Goal: Task Accomplishment & Management: Use online tool/utility

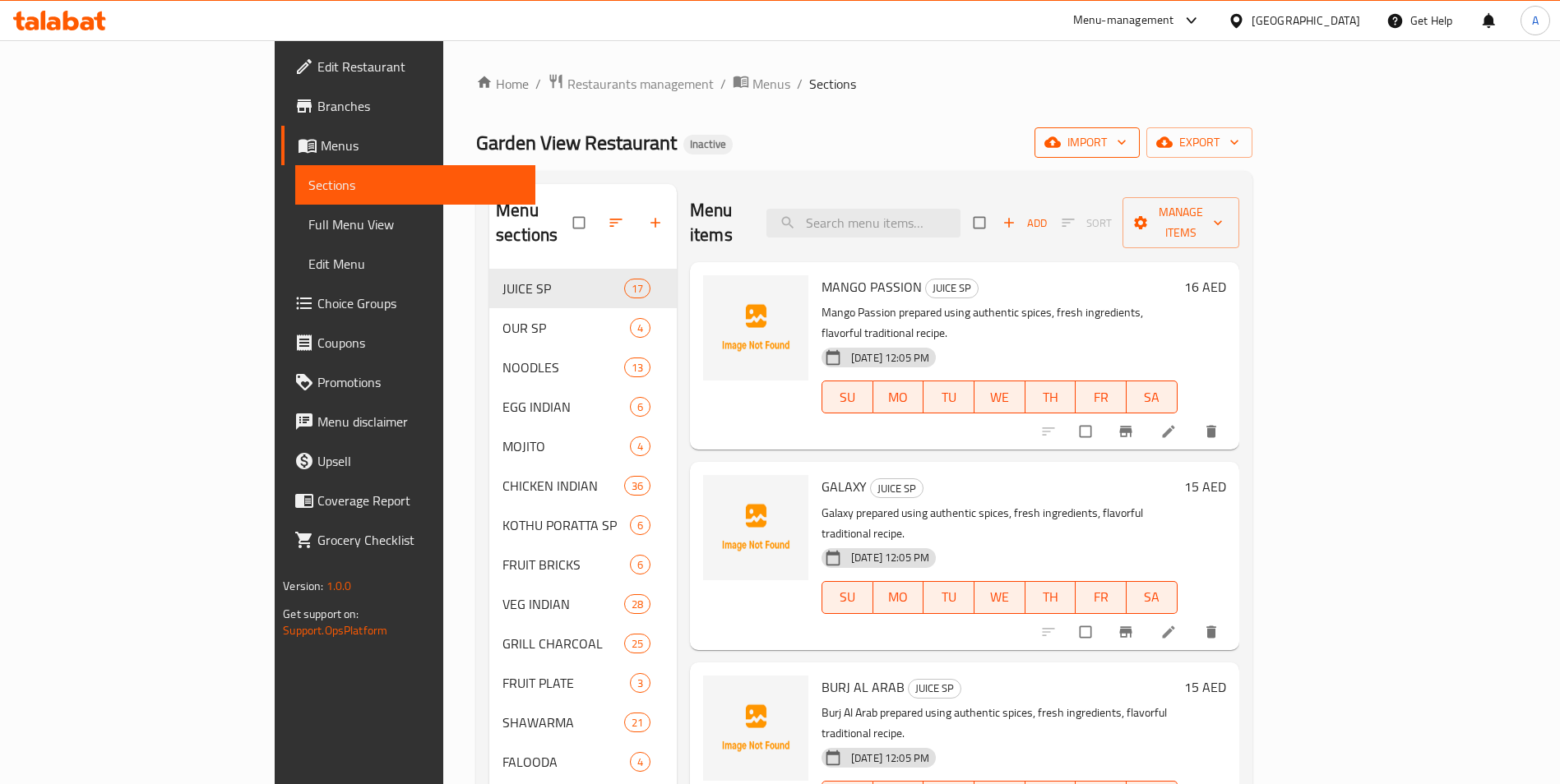
click at [1075, 143] on span "import" at bounding box center [1087, 143] width 79 height 21
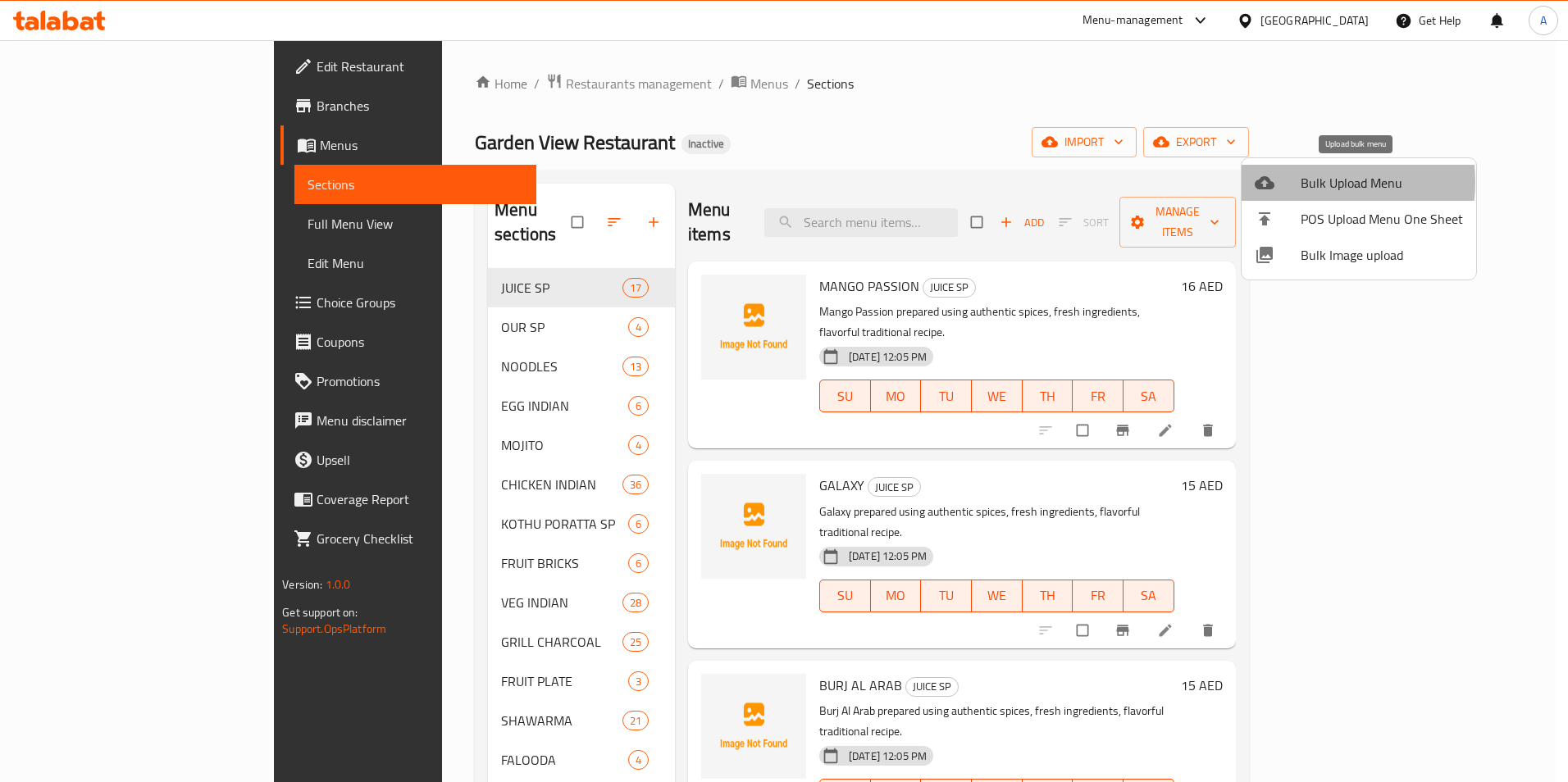
click at [1073, 182] on span "Bulk Upload Menu" at bounding box center [1382, 183] width 162 height 20
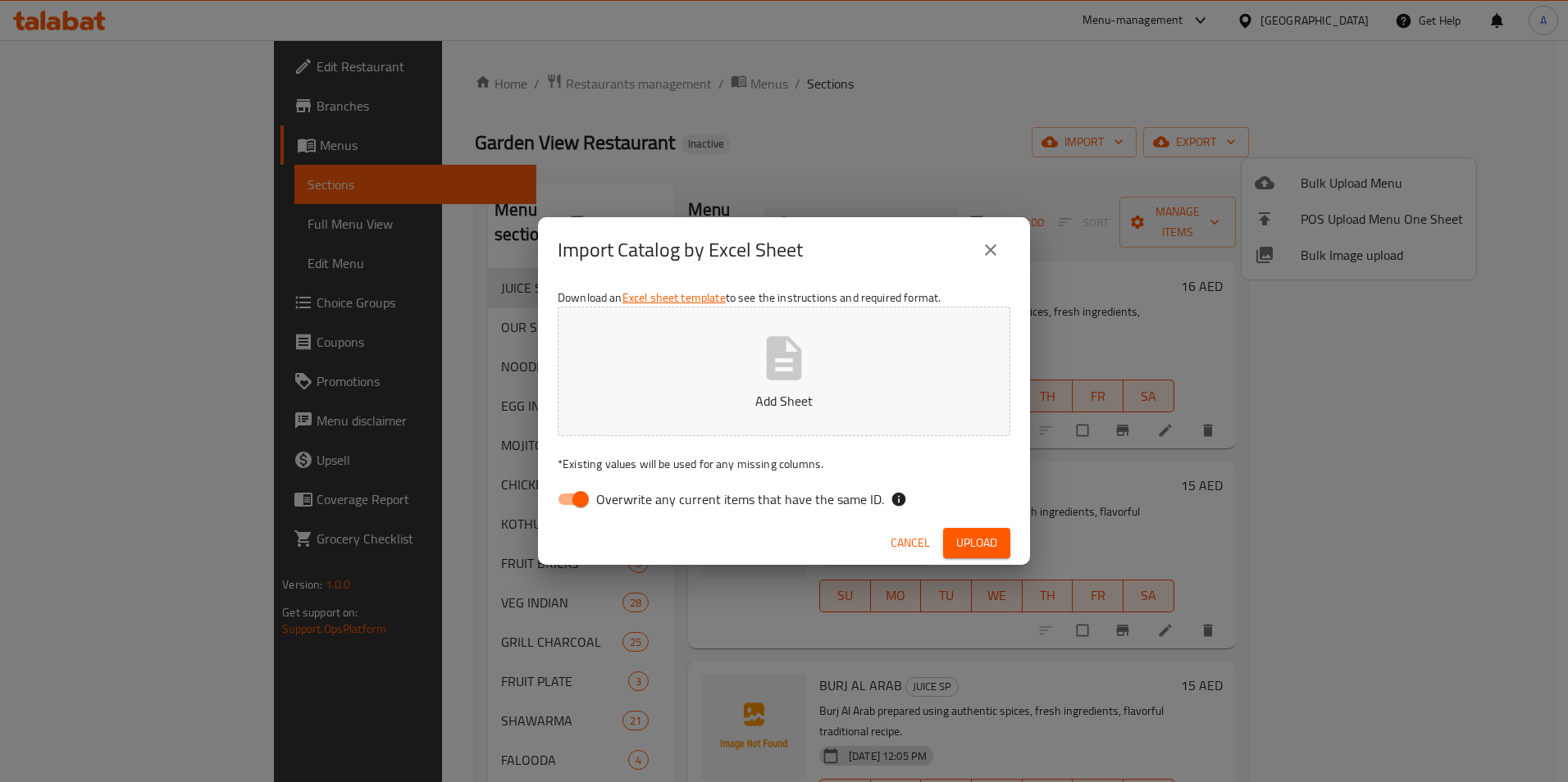
click at [599, 503] on span "Overwrite any current items that have the same ID." at bounding box center [740, 499] width 288 height 20
click at [599, 503] on input "Overwrite any current items that have the same ID." at bounding box center [581, 498] width 94 height 31
checkbox input "false"
click at [1073, 96] on div "Import Catalog by Excel Sheet Download an Excel sheet template to see the instr…" at bounding box center [784, 391] width 1568 height 782
click at [987, 547] on span "Upload" at bounding box center [976, 543] width 41 height 21
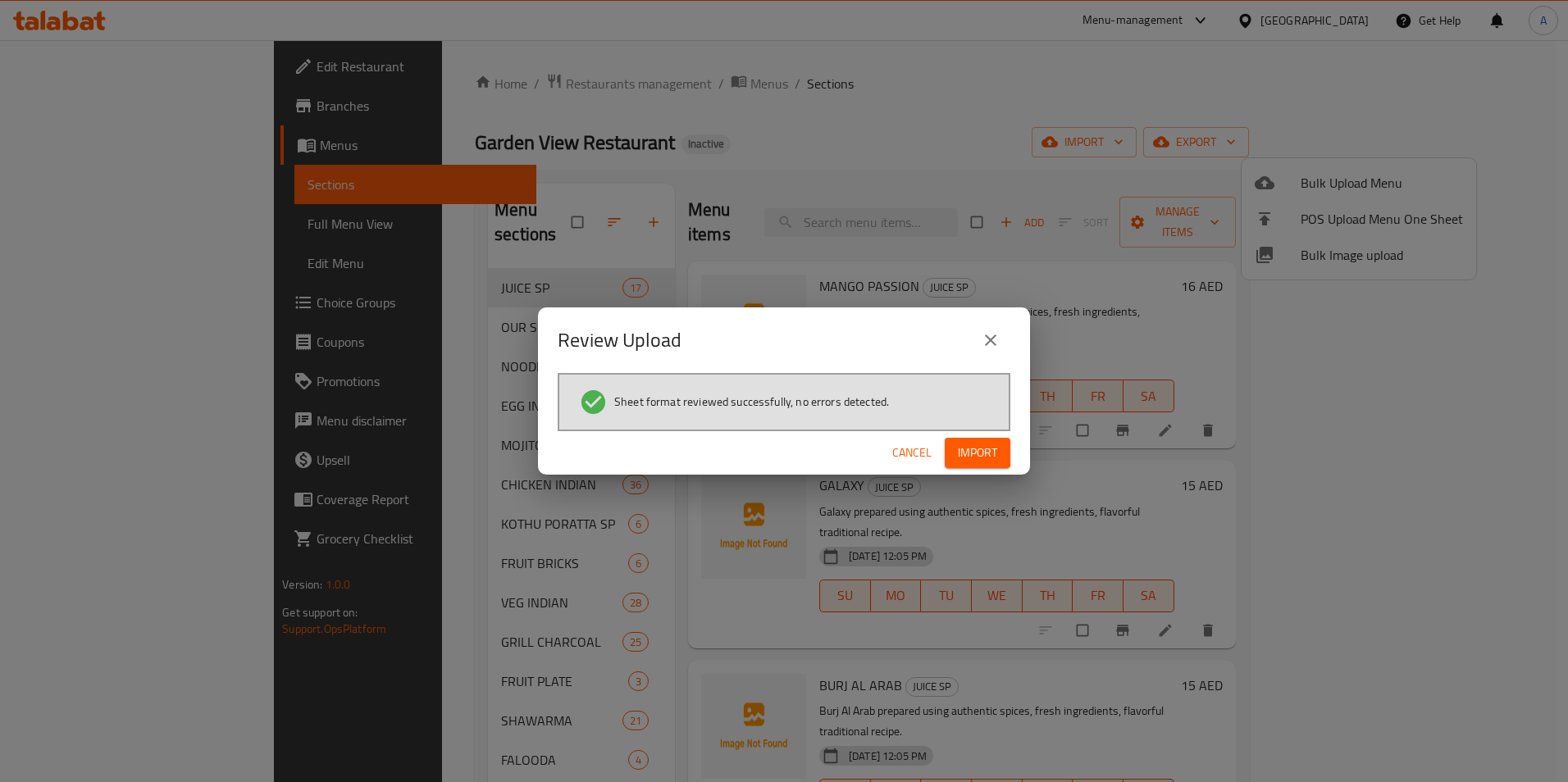
click at [974, 458] on span "Import" at bounding box center [977, 452] width 39 height 21
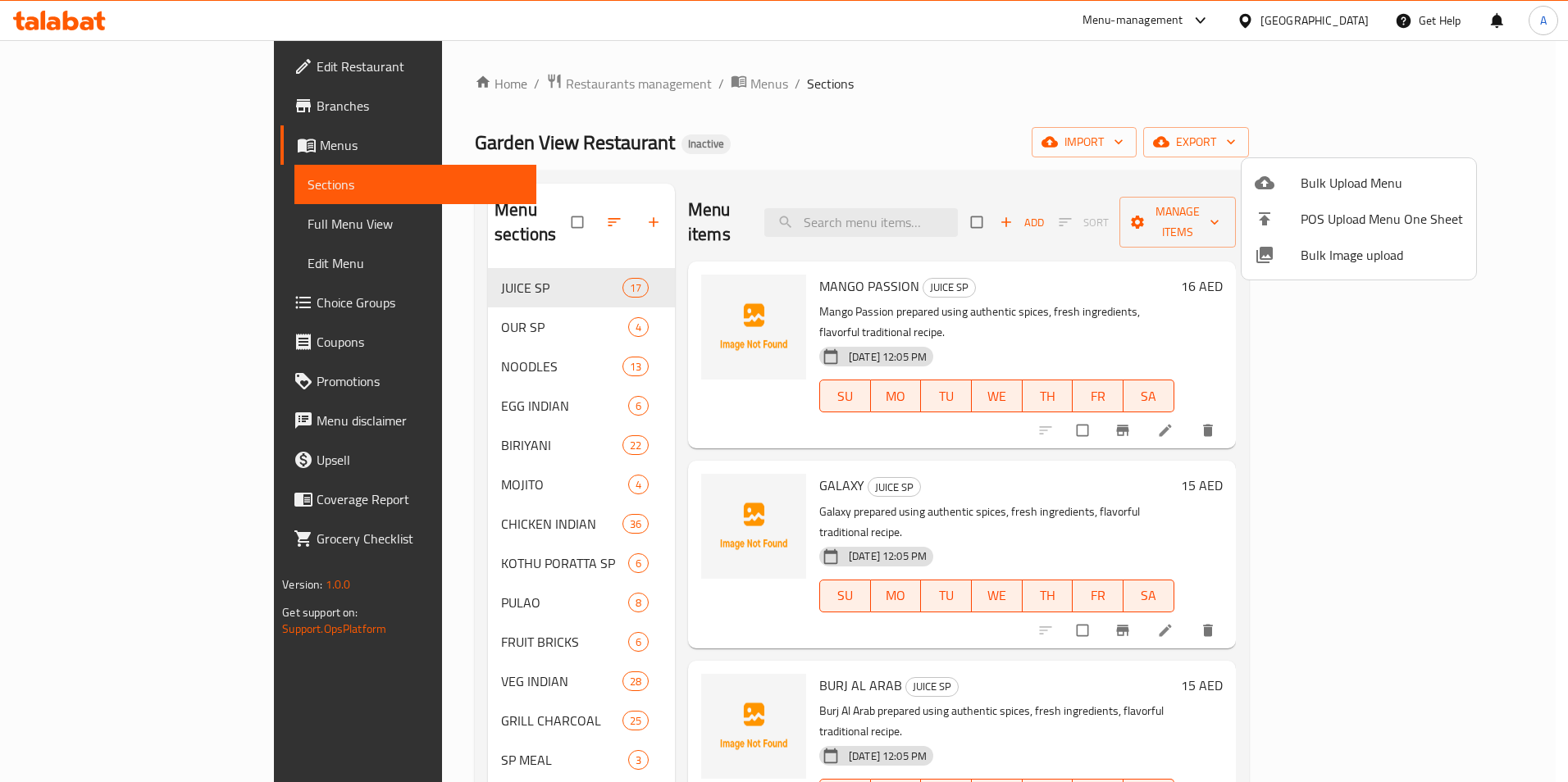
click at [90, 233] on div at bounding box center [784, 391] width 1568 height 782
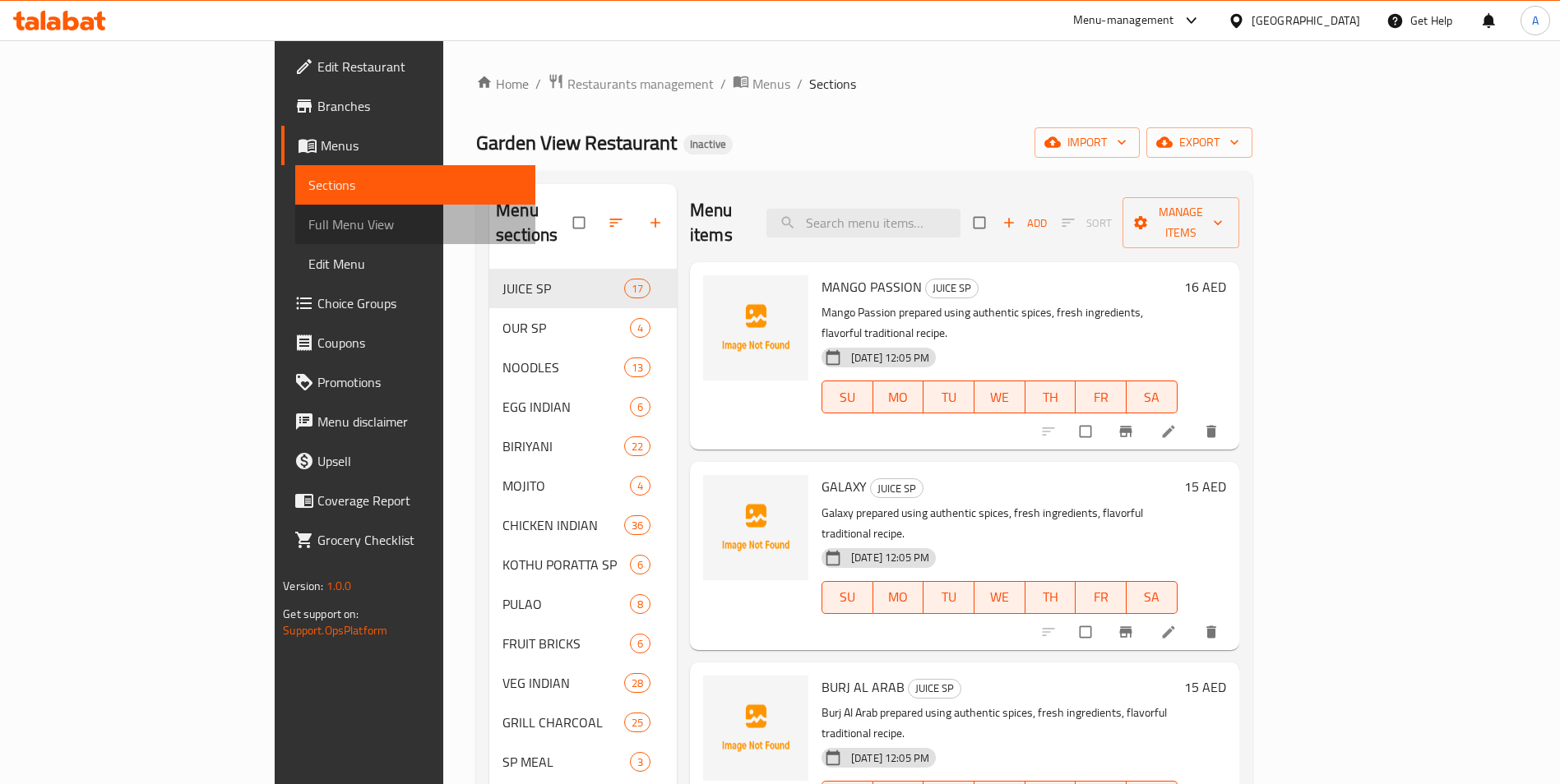
click at [309, 233] on span "Full Menu View" at bounding box center [415, 225] width 214 height 20
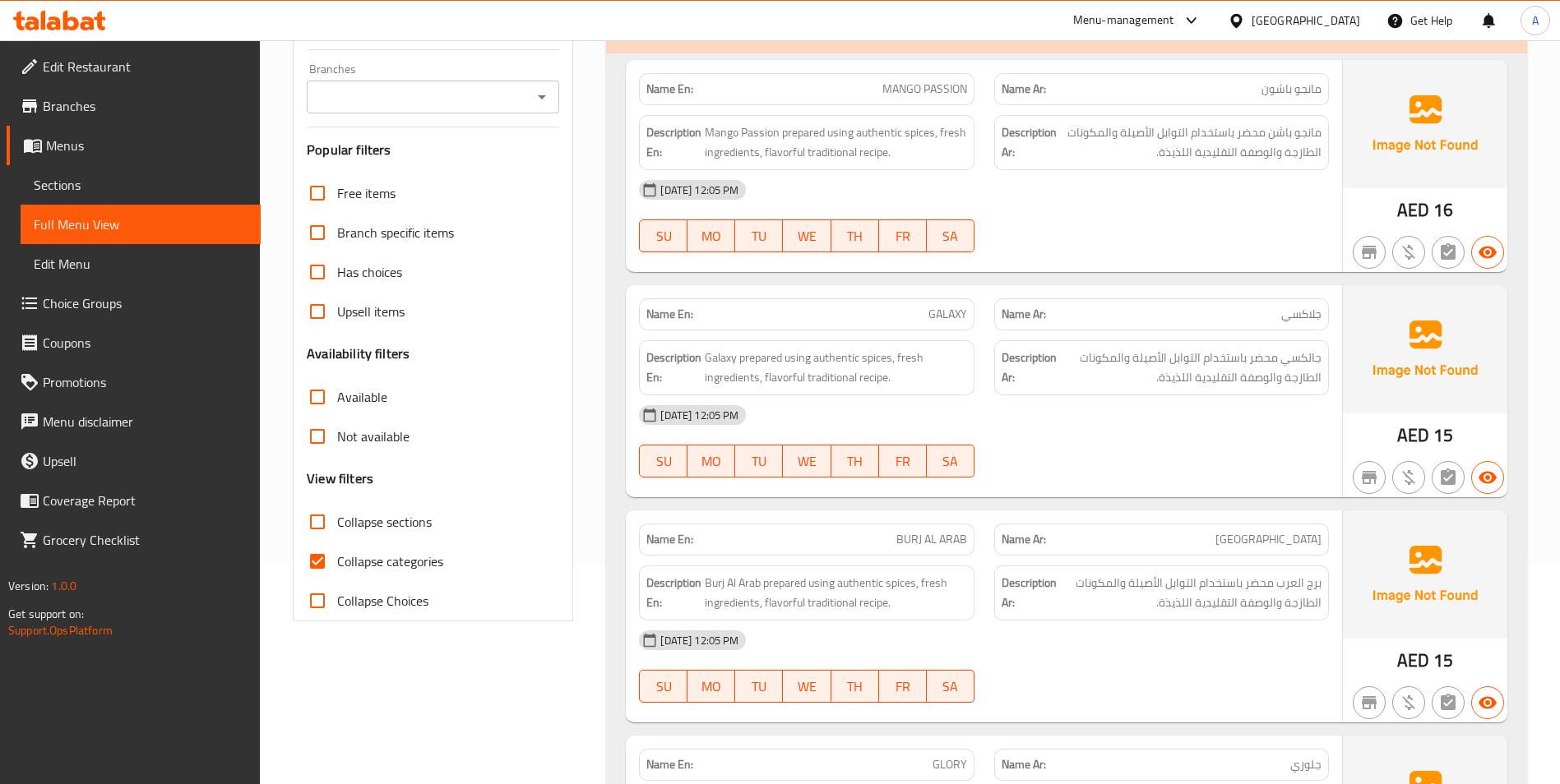
scroll to position [247, 0]
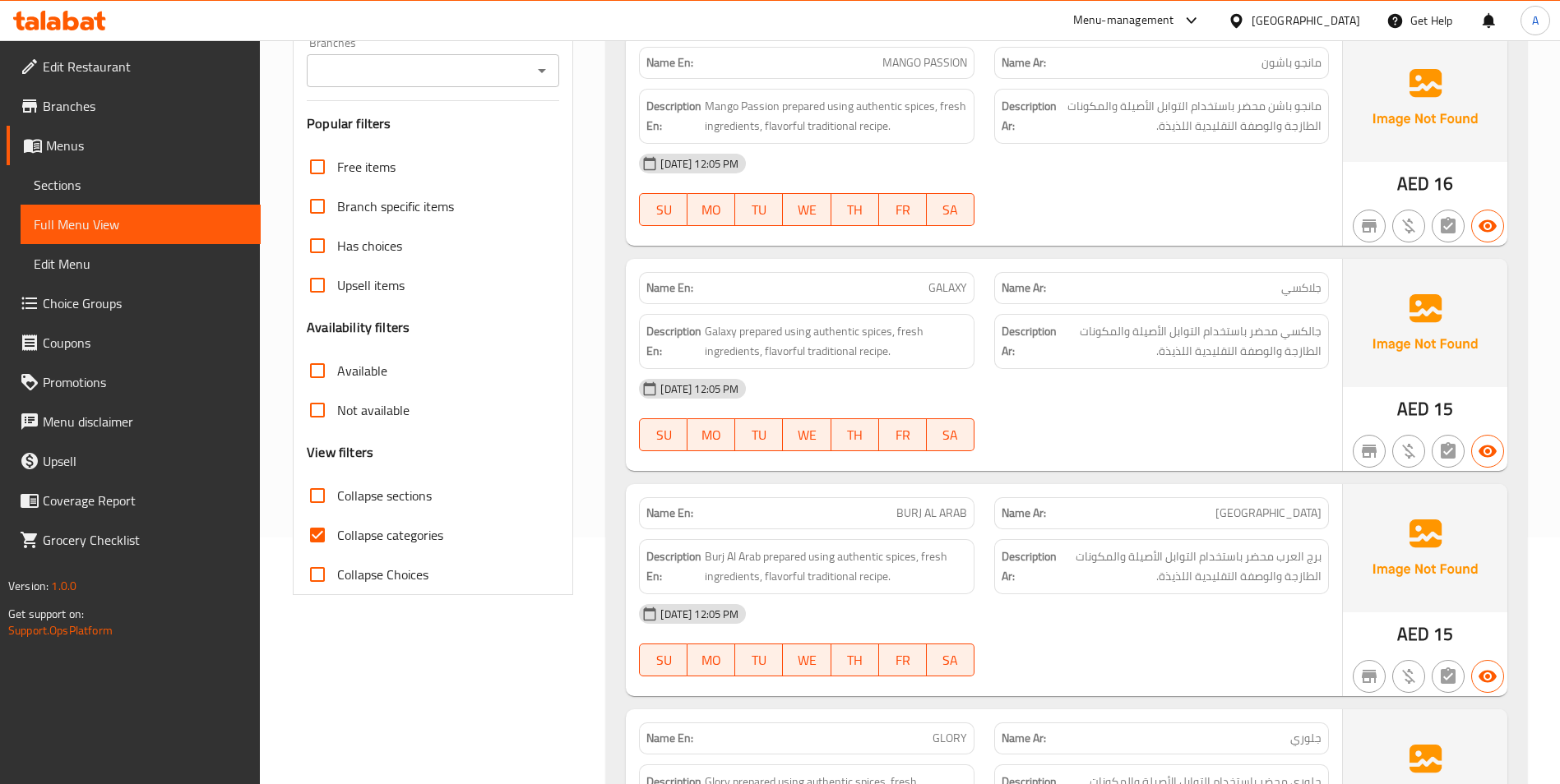
click at [321, 498] on input "Collapse sections" at bounding box center [317, 496] width 39 height 39
checkbox input "true"
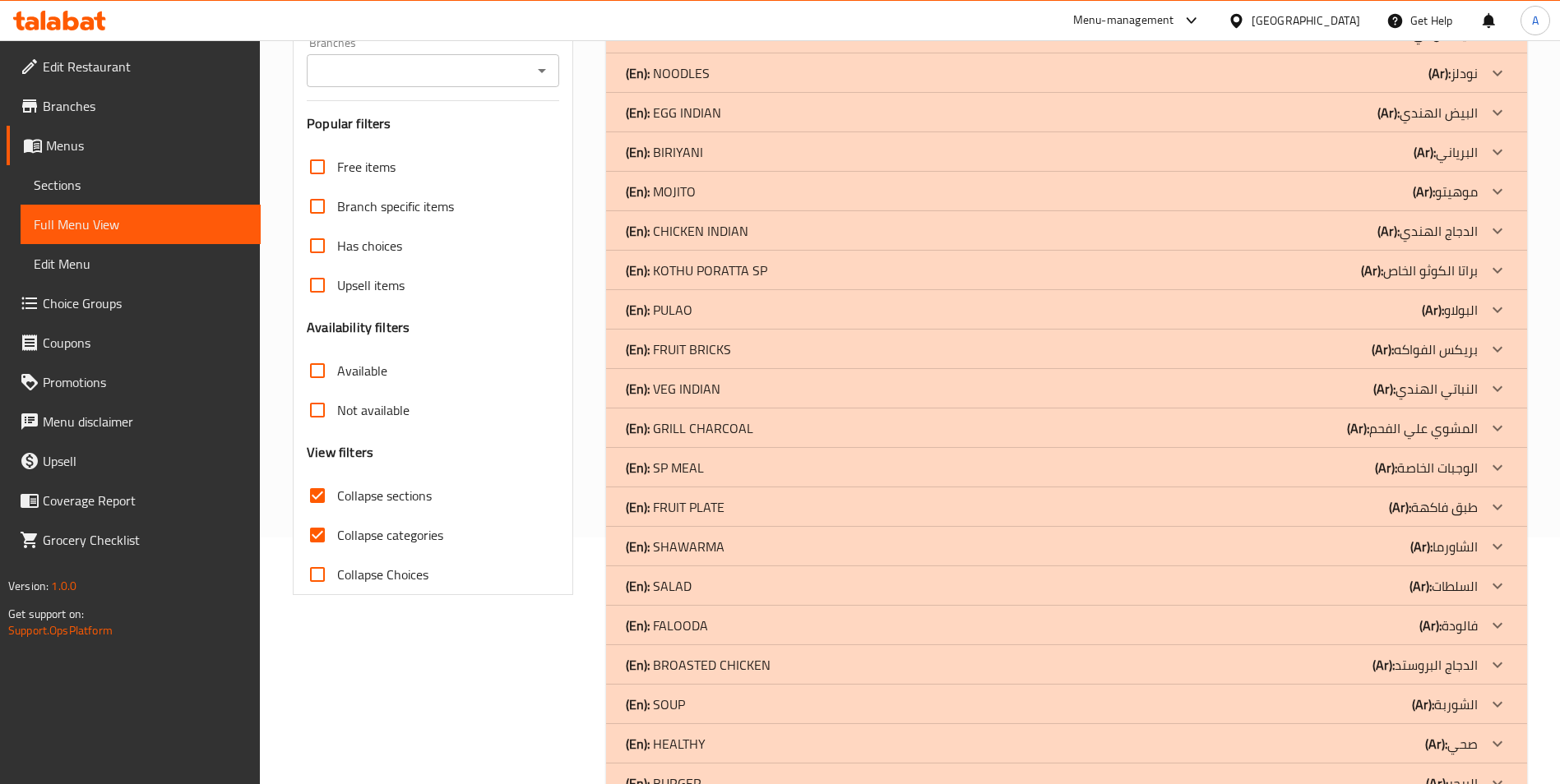
click at [321, 537] on input "Collapse categories" at bounding box center [317, 535] width 39 height 39
checkbox input "false"
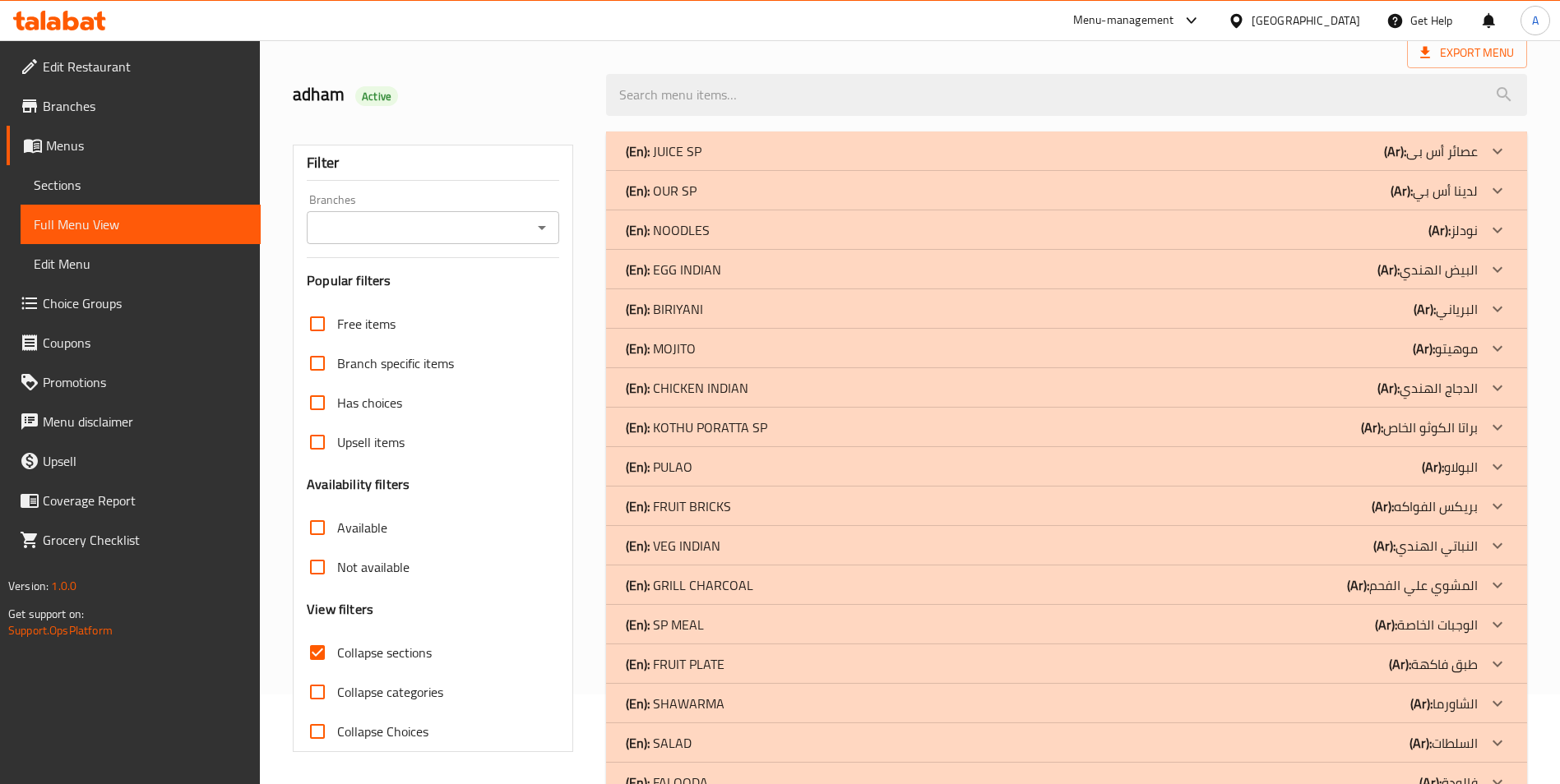
scroll to position [0, 0]
